Goal: Task Accomplishment & Management: Use online tool/utility

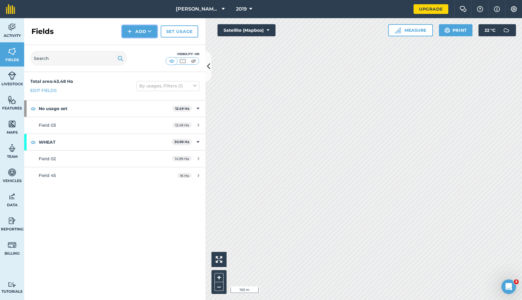
click at [142, 32] on button "Add" at bounding box center [139, 31] width 35 height 12
click at [143, 58] on link "Import" at bounding box center [139, 58] width 33 height 13
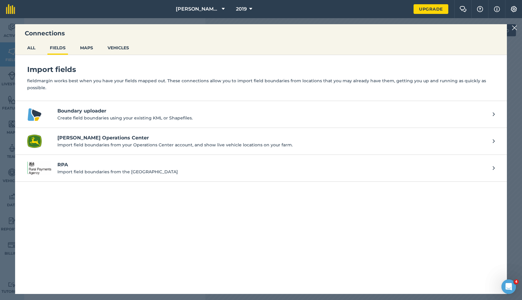
click at [122, 114] on p "Create field boundaries using your existing KML or Shapefiles." at bounding box center [271, 117] width 429 height 7
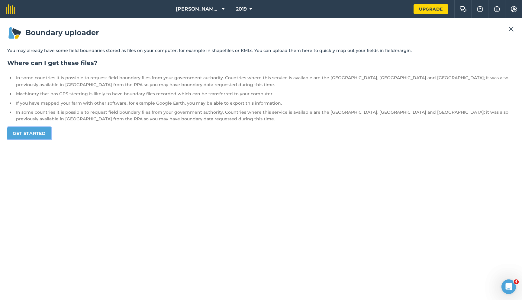
click at [22, 128] on link "Get started" at bounding box center [29, 133] width 44 height 12
